Goal: Task Accomplishment & Management: Manage account settings

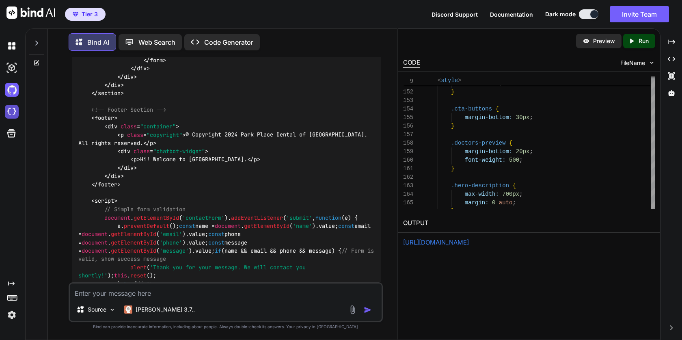
click at [15, 111] on img at bounding box center [12, 112] width 14 height 14
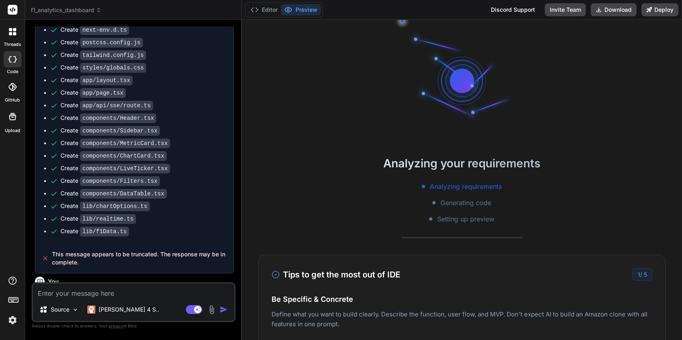
scroll to position [707, 0]
click at [559, 10] on button "Invite Team" at bounding box center [564, 9] width 41 height 13
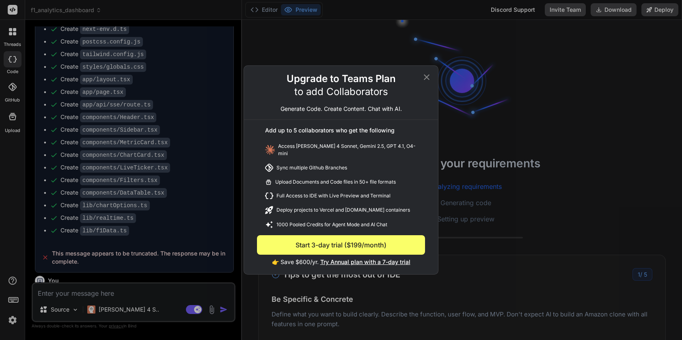
click at [353, 260] on span "Try Annual plan with a 7-day trial" at bounding box center [365, 261] width 90 height 7
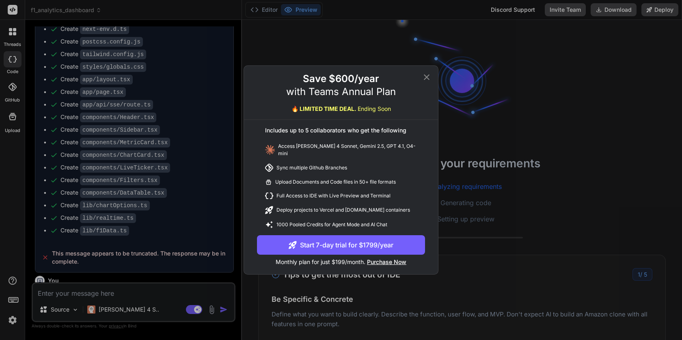
click at [427, 79] on icon at bounding box center [427, 77] width 6 height 6
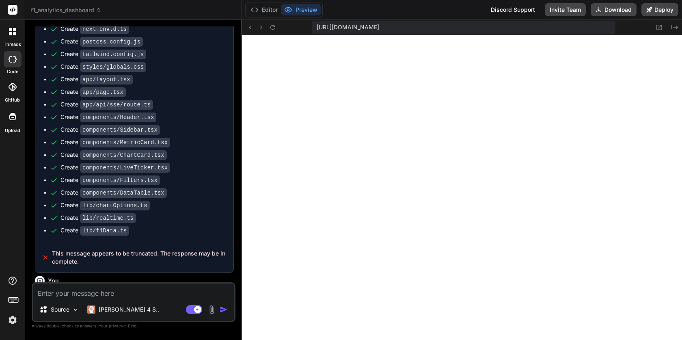
type textarea "x"
click at [566, 12] on button "Invite Team" at bounding box center [564, 9] width 41 height 13
